Goal: Manage account settings

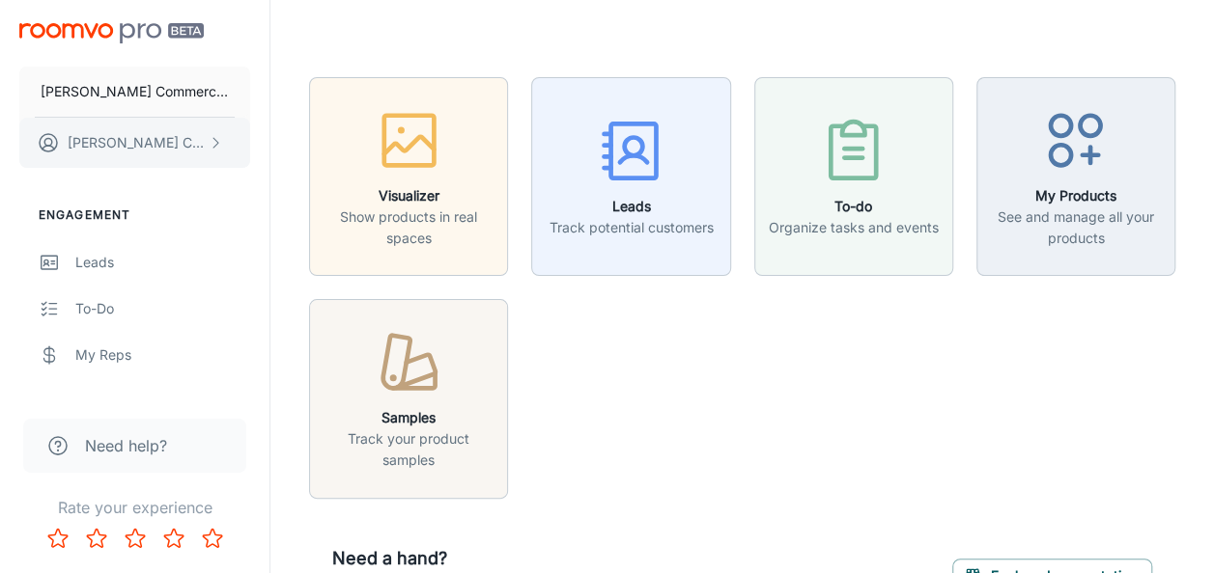
click at [152, 148] on button "[PERSON_NAME]" at bounding box center [134, 143] width 231 height 50
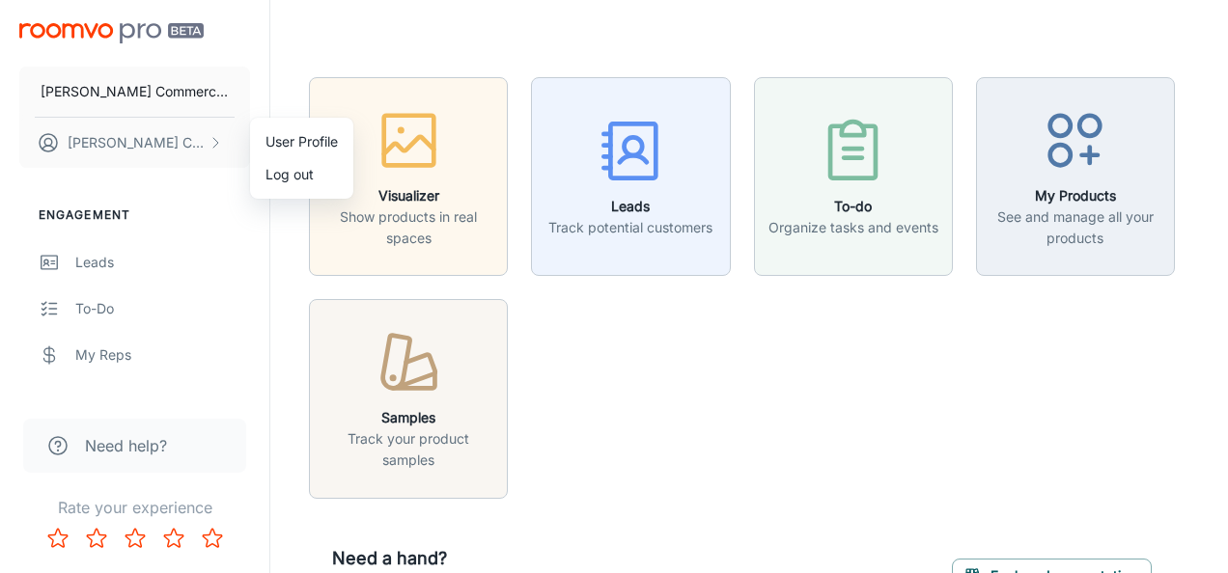
click at [340, 139] on li "User Profile" at bounding box center [301, 142] width 103 height 33
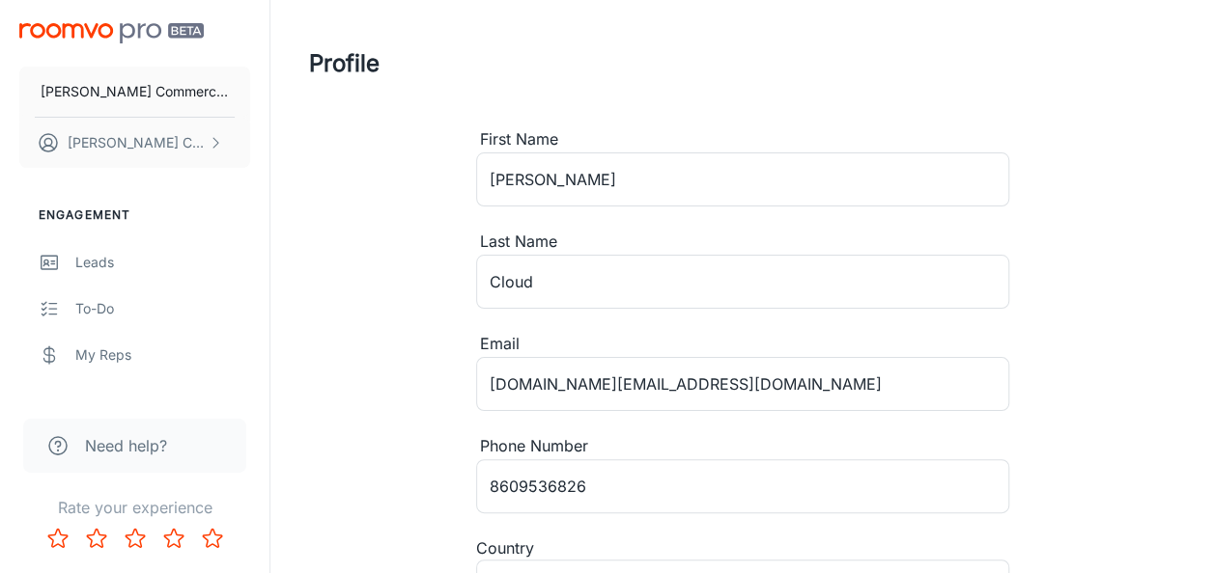
type input "[GEOGRAPHIC_DATA]"
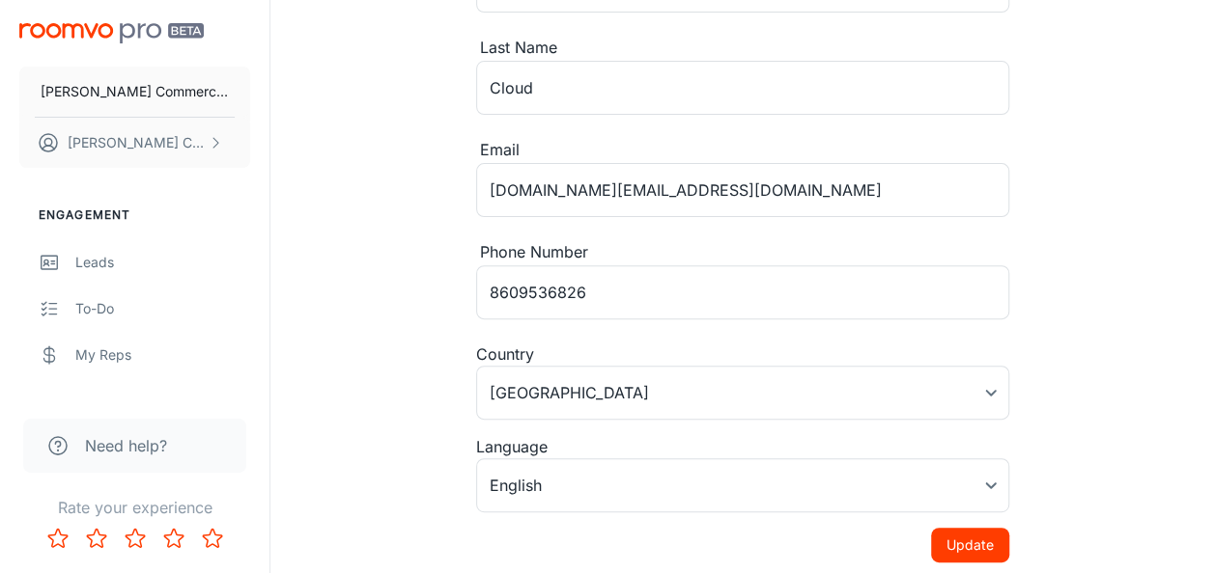
scroll to position [261, 0]
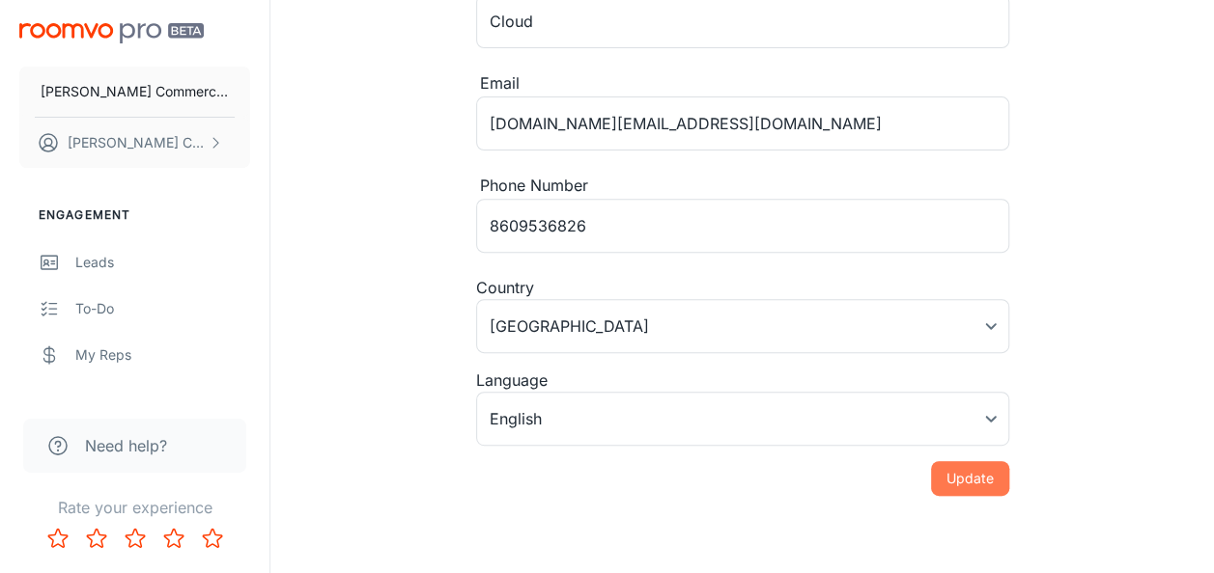
click at [958, 471] on button "Update" at bounding box center [970, 478] width 78 height 35
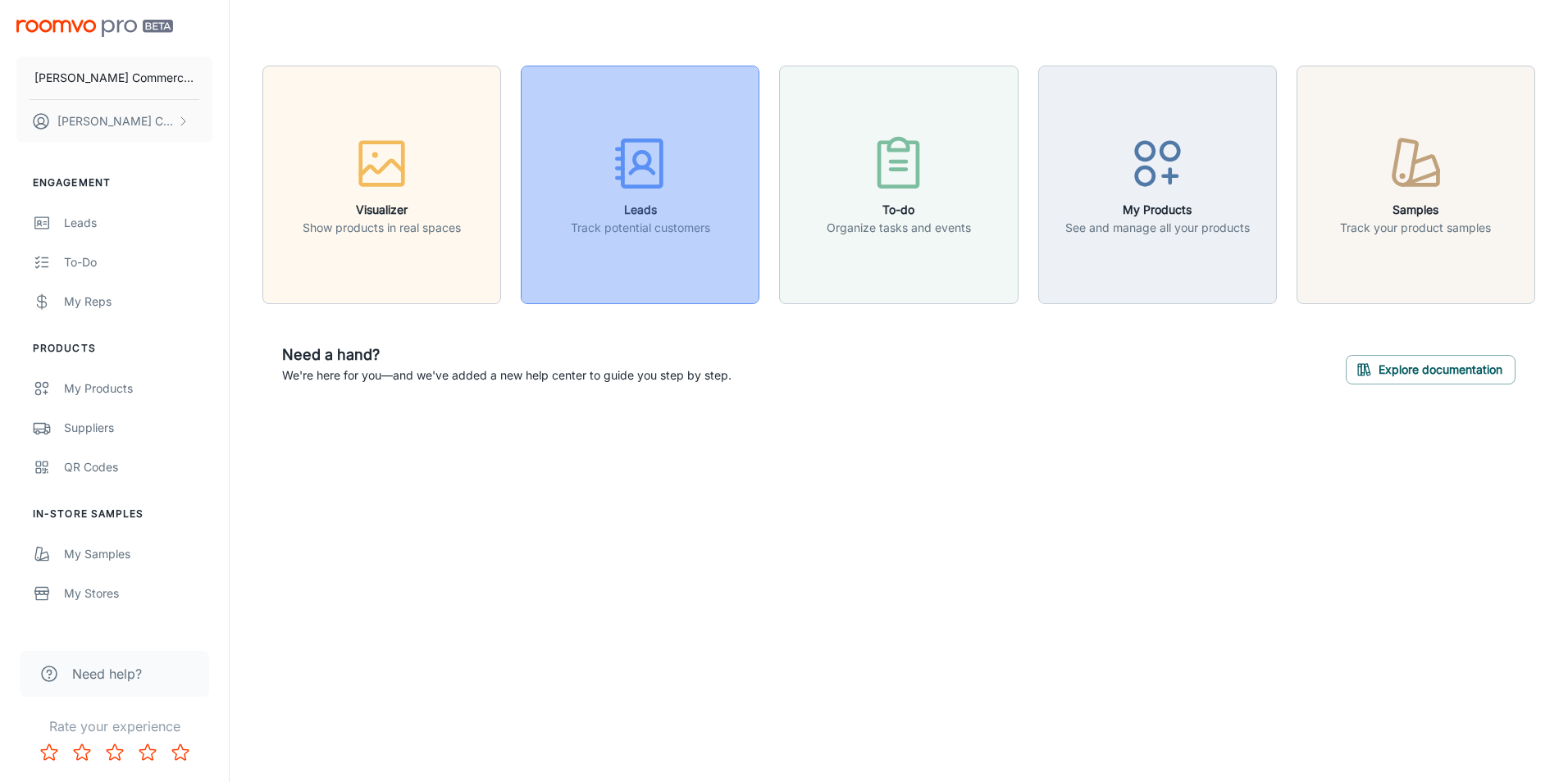
click at [632, 172] on icon "button" at bounding box center [641, 170] width 23 height 6
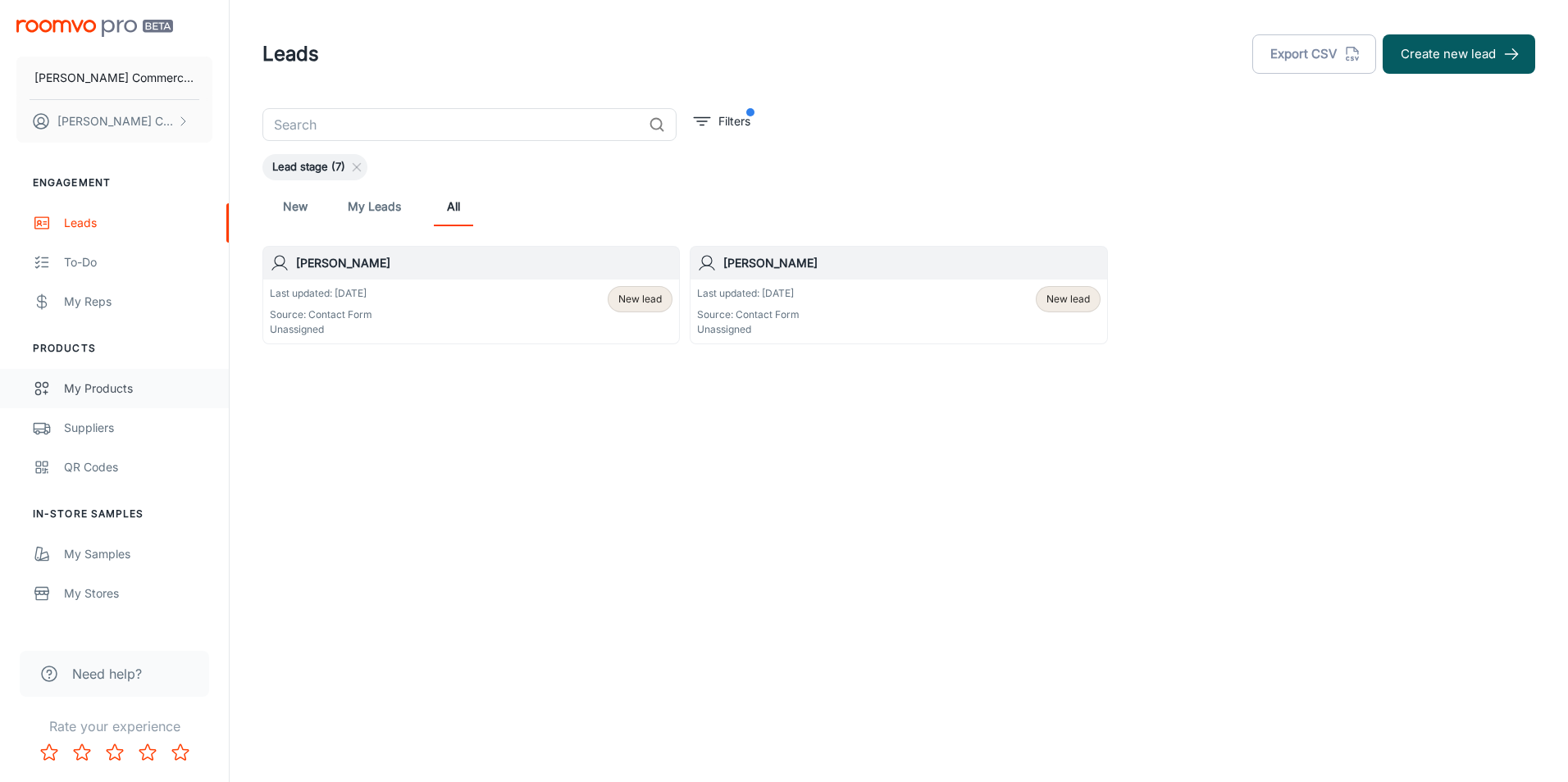
click at [74, 389] on div "My Products" at bounding box center [138, 388] width 149 height 18
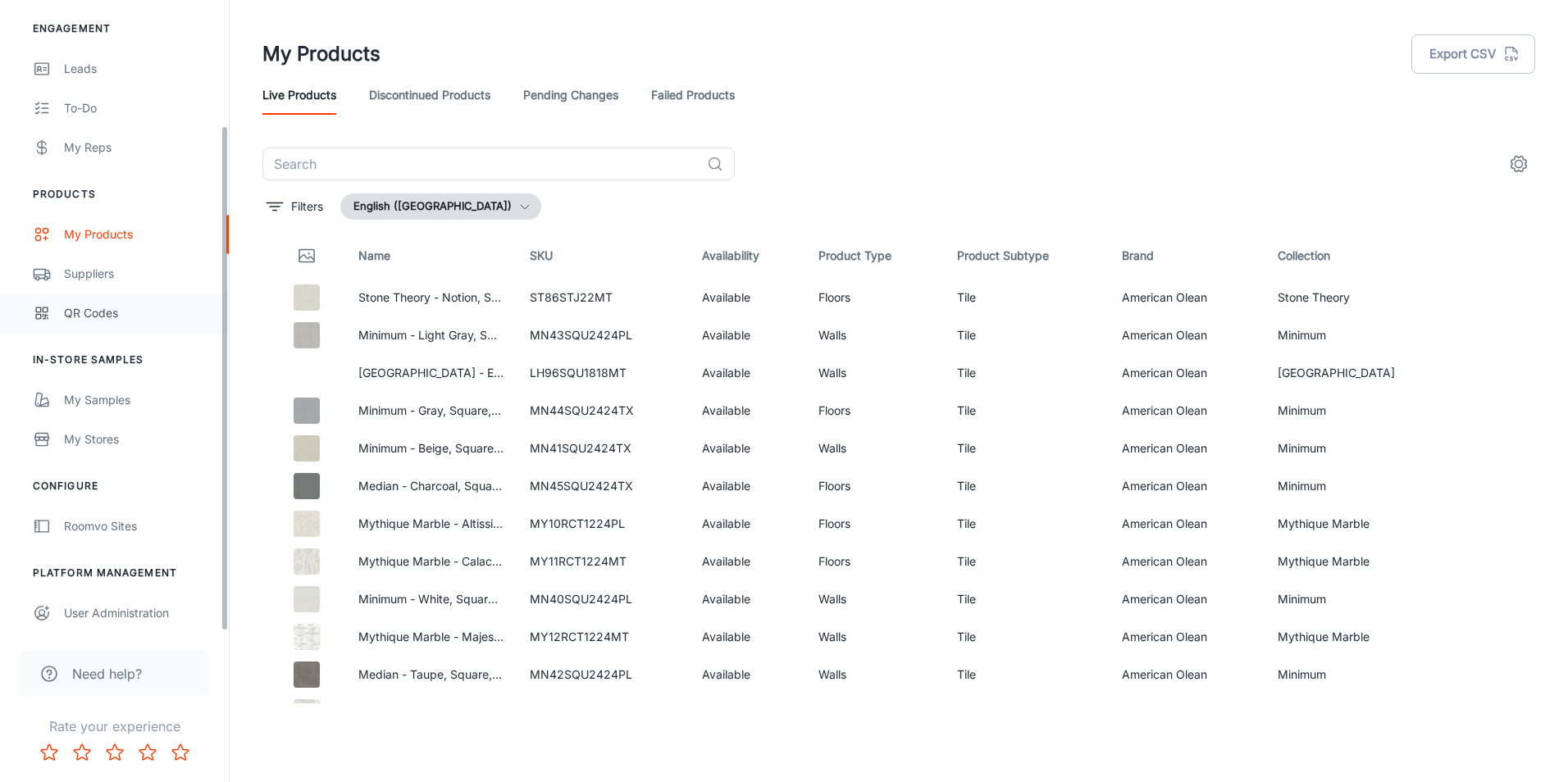
scroll to position [155, 0]
drag, startPoint x: 226, startPoint y: 220, endPoint x: 216, endPoint y: 421, distance: 201.2
click at [216, 414] on div "[PERSON_NAME] Commercial Flooring [PERSON_NAME] Engagement Leads To-do My Reps …" at bounding box center [114, 315] width 228 height 631
click at [87, 487] on div "Roomvo Sites" at bounding box center [138, 524] width 149 height 18
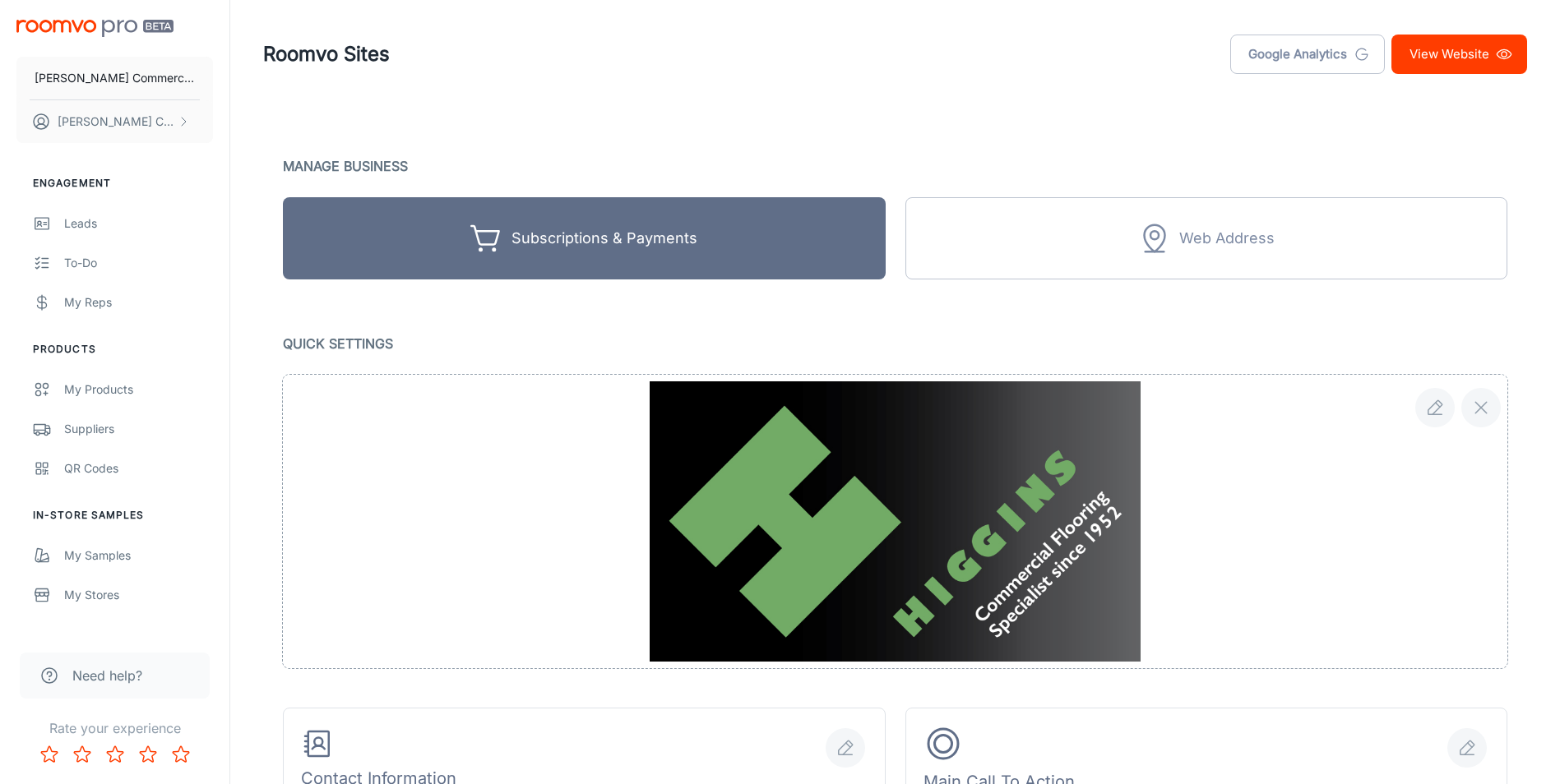
click at [1033, 49] on link "View Website" at bounding box center [1459, 54] width 135 height 39
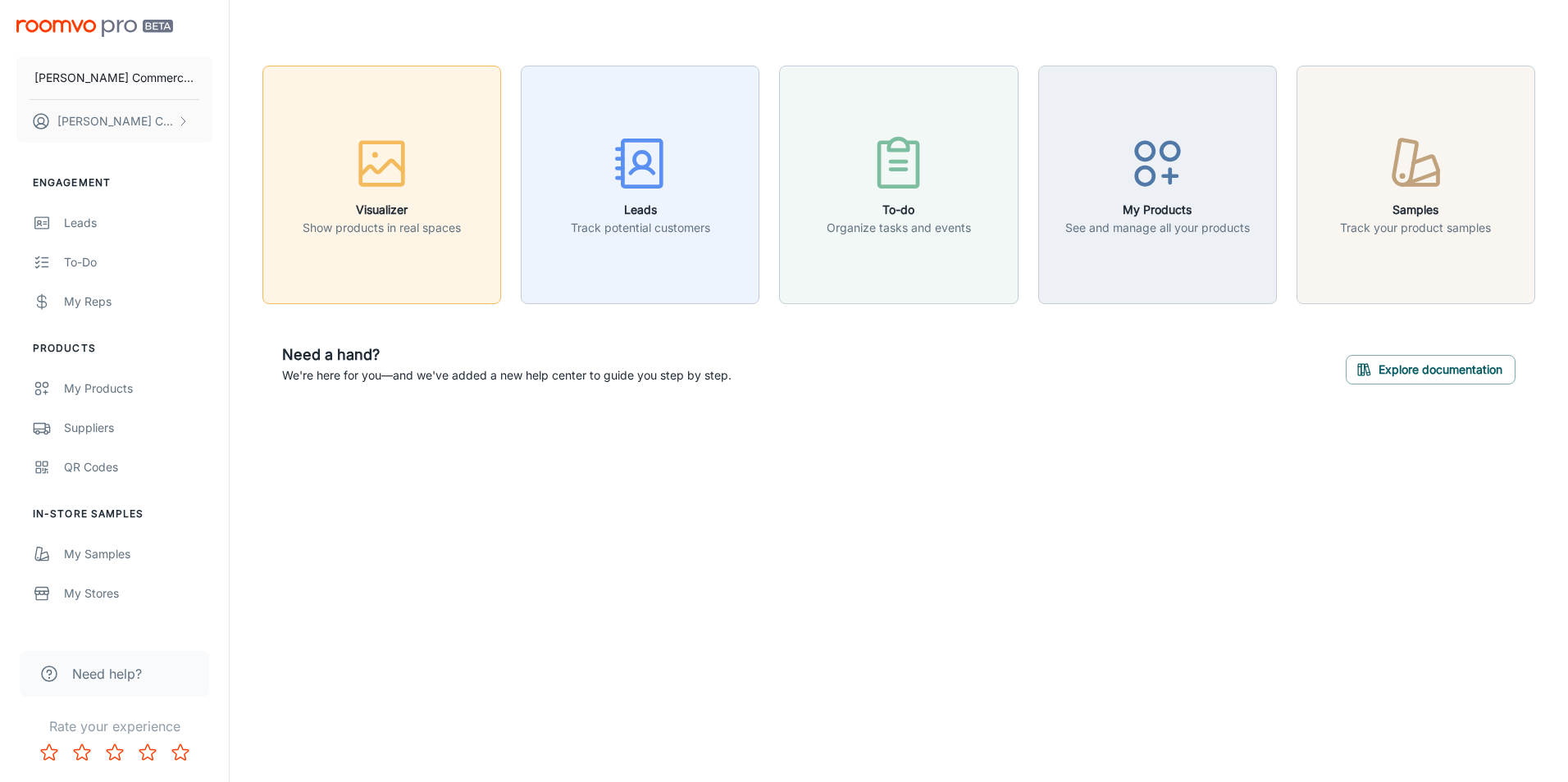
click at [383, 180] on icon "button" at bounding box center [381, 163] width 61 height 61
